Goal: Task Accomplishment & Management: Manage account settings

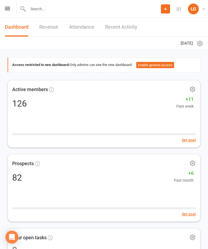
click at [9, 7] on icon at bounding box center [7, 9] width 5 height 4
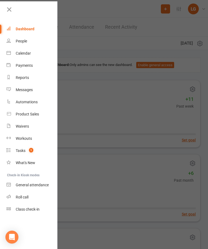
click at [32, 57] on link "Calendar" at bounding box center [31, 53] width 51 height 12
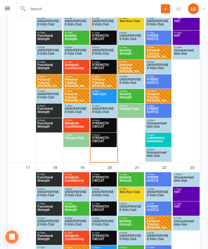
scroll to position [472, 0]
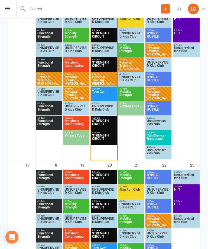
click at [103, 124] on span "STRENGTH CIRCUIT" at bounding box center [104, 124] width 24 height 10
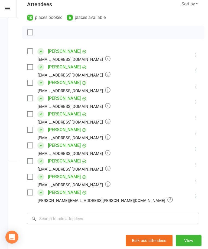
scroll to position [78, 0]
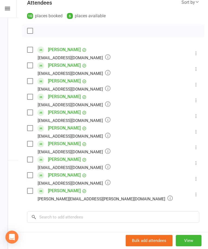
click at [197, 163] on icon at bounding box center [195, 162] width 5 height 5
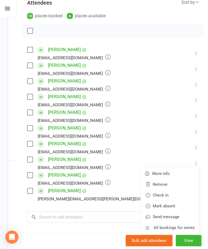
click at [176, 185] on link "Remove" at bounding box center [170, 184] width 58 height 11
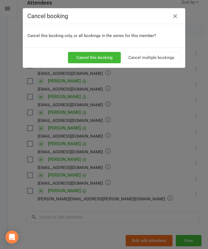
click at [110, 57] on button "Cancel this booking" at bounding box center [94, 57] width 53 height 11
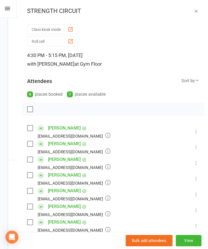
scroll to position [0, 0]
click at [196, 9] on icon "button" at bounding box center [195, 10] width 5 height 5
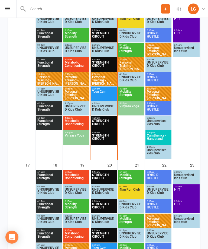
click at [107, 133] on span "5:30pm - 6:15pm" at bounding box center [104, 132] width 24 height 2
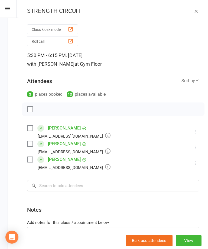
click at [191, 10] on div "STRENGTH CIRCUIT" at bounding box center [112, 11] width 189 height 7
click at [195, 13] on icon "button" at bounding box center [195, 10] width 5 height 5
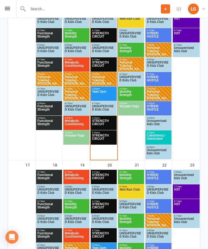
click at [104, 136] on span "STRENGTH CIRCUIT" at bounding box center [104, 139] width 24 height 10
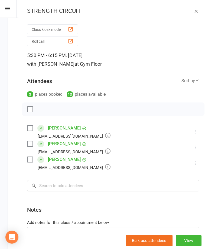
click at [196, 11] on icon "button" at bounding box center [195, 10] width 5 height 5
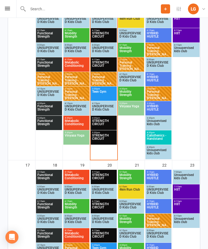
click at [111, 123] on span "STRENGTH CIRCUIT" at bounding box center [104, 124] width 24 height 10
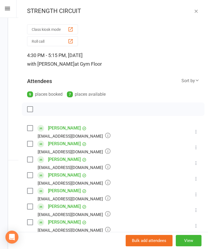
click at [197, 10] on icon "button" at bounding box center [195, 10] width 5 height 5
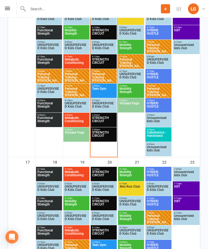
click at [104, 120] on span "STRENGTH CIRCUIT" at bounding box center [104, 122] width 24 height 10
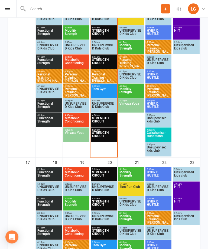
scroll to position [475, 0]
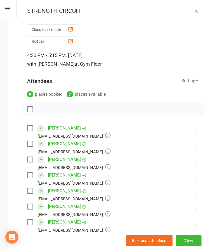
click at [198, 9] on icon "button" at bounding box center [195, 10] width 5 height 5
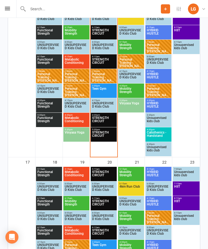
click at [98, 89] on span "Teen Gym" at bounding box center [104, 92] width 24 height 10
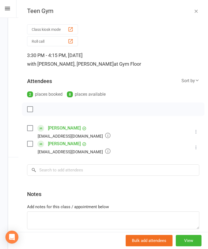
click at [199, 12] on button "button" at bounding box center [196, 11] width 6 height 6
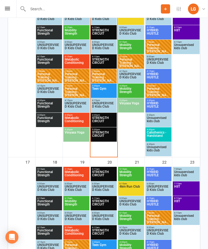
click at [103, 117] on span "STRENGTH CIRCUIT" at bounding box center [104, 121] width 24 height 10
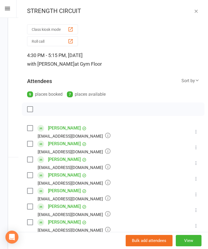
click at [197, 13] on icon "button" at bounding box center [195, 10] width 5 height 5
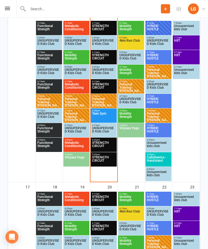
click at [128, 134] on span "Vinyasa Yoga" at bounding box center [131, 132] width 24 height 10
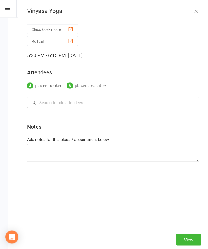
scroll to position [450, 0]
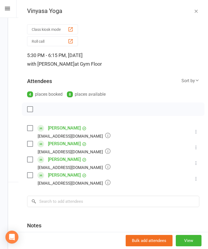
click at [199, 12] on button "button" at bounding box center [196, 11] width 6 height 6
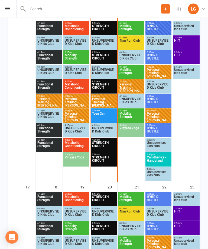
click at [133, 43] on span "4km Run Club" at bounding box center [131, 44] width 24 height 10
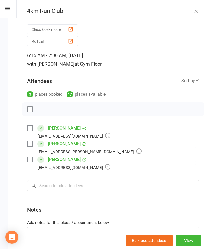
click at [199, 8] on button "button" at bounding box center [196, 11] width 6 height 6
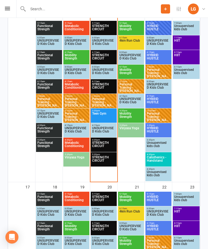
click at [160, 157] on span "Calisthenics - Handstand" at bounding box center [158, 161] width 24 height 10
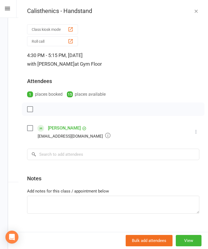
click at [199, 9] on button "button" at bounding box center [196, 11] width 6 height 6
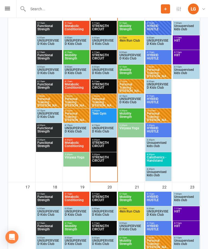
click at [187, 57] on span "HIIT" at bounding box center [186, 59] width 25 height 10
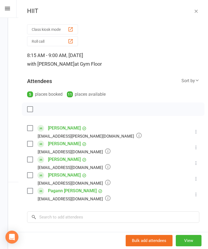
click at [198, 12] on icon "button" at bounding box center [195, 10] width 5 height 5
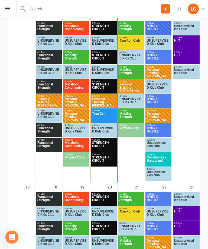
click at [186, 41] on span "HIIT" at bounding box center [186, 44] width 25 height 10
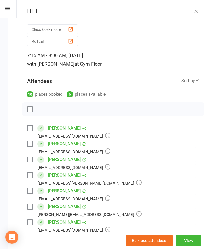
click at [197, 14] on icon "button" at bounding box center [195, 10] width 5 height 5
